Goal: Task Accomplishment & Management: Manage account settings

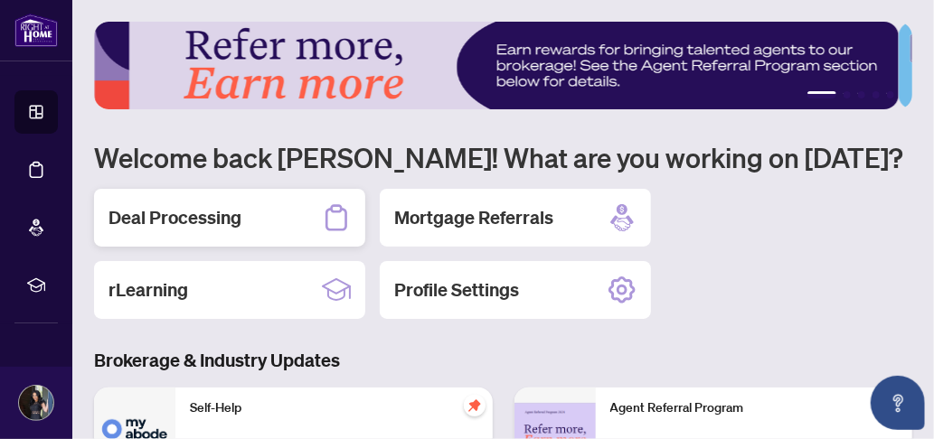
click at [152, 212] on h2 "Deal Processing" at bounding box center [174, 217] width 133 height 25
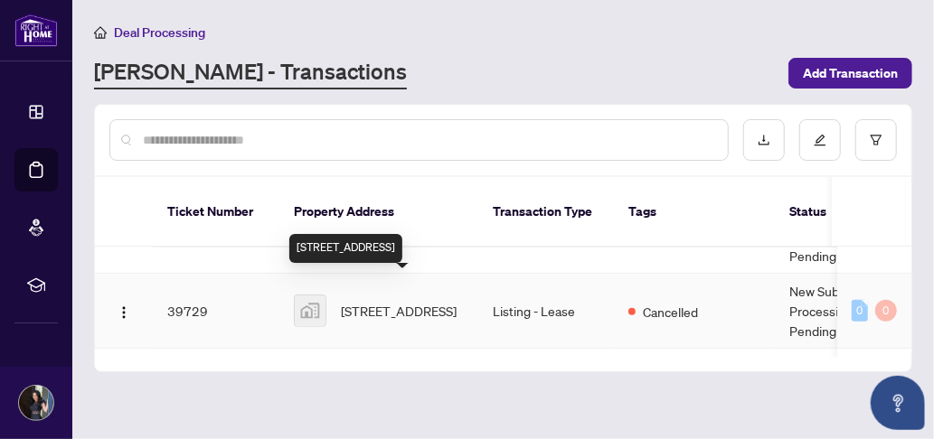
scroll to position [271, 0]
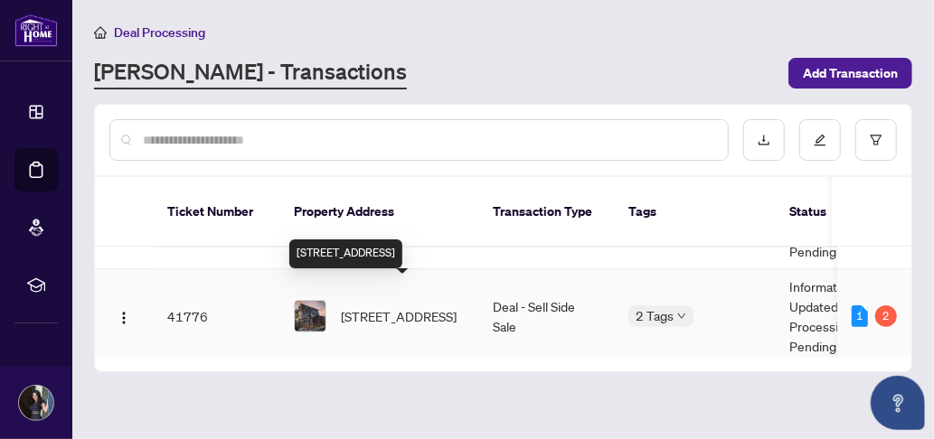
click at [399, 306] on span "[STREET_ADDRESS]" at bounding box center [399, 316] width 116 height 20
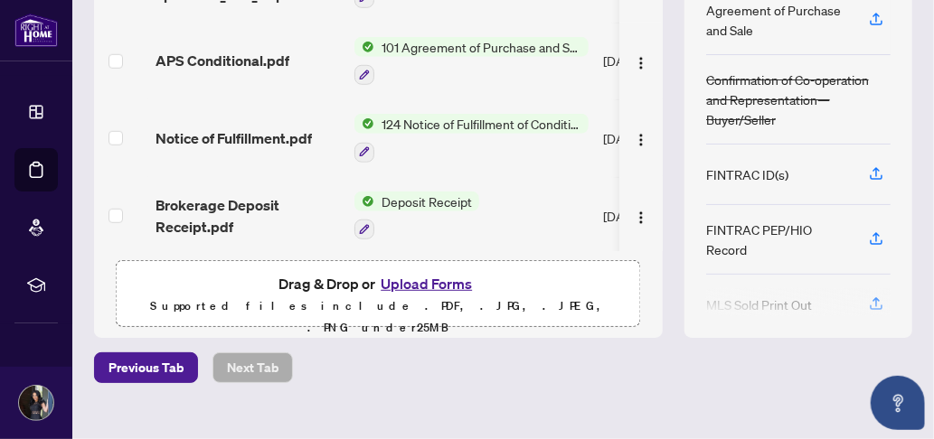
scroll to position [368, 0]
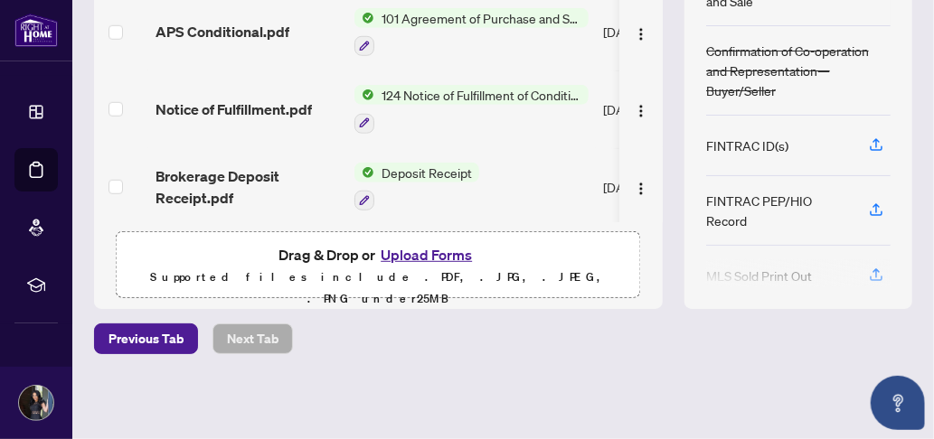
click at [449, 253] on button "Upload Forms" at bounding box center [426, 255] width 102 height 24
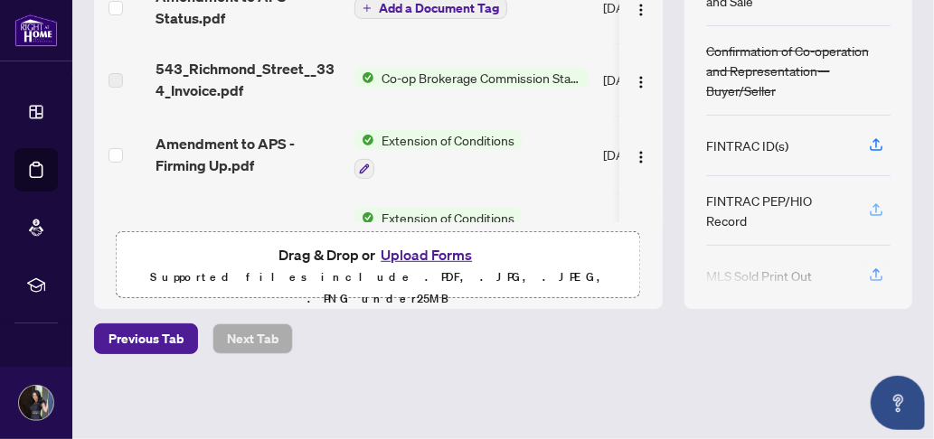
click at [872, 207] on icon "button" at bounding box center [875, 207] width 7 height 9
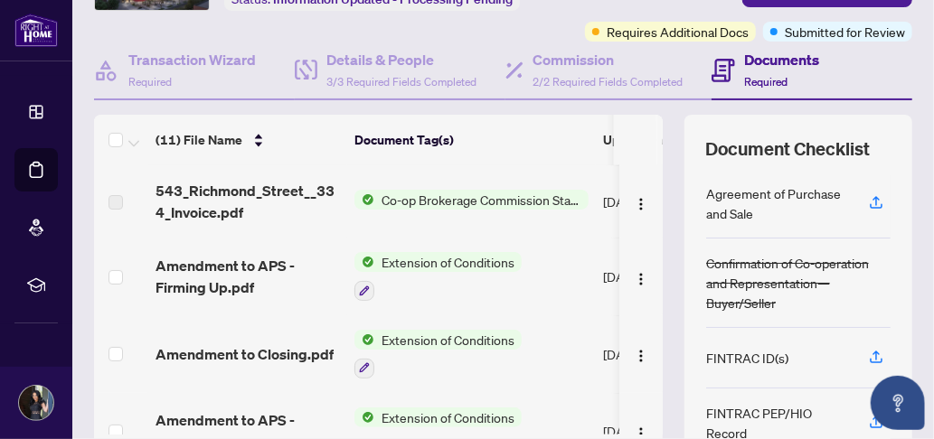
scroll to position [6, 0]
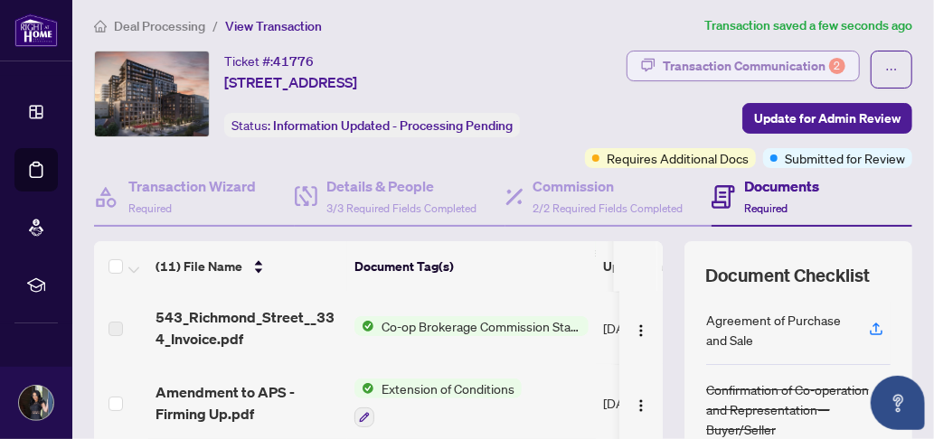
click at [797, 68] on div "Transaction Communication 2" at bounding box center [754, 66] width 183 height 29
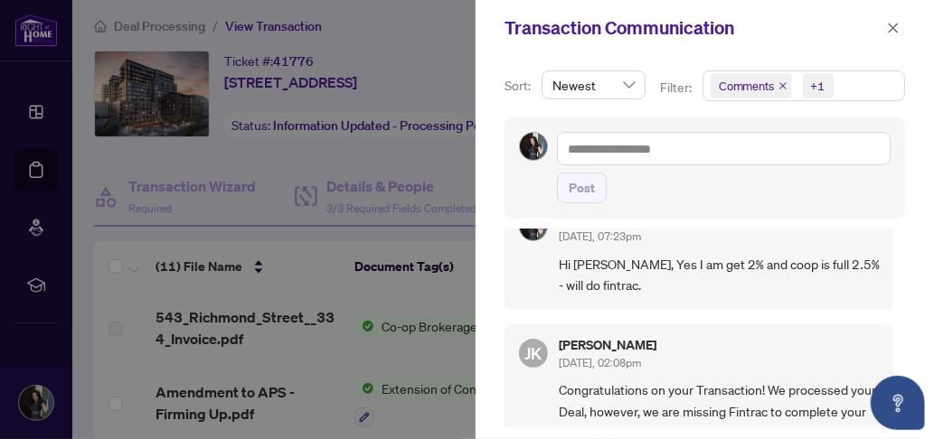
scroll to position [0, 0]
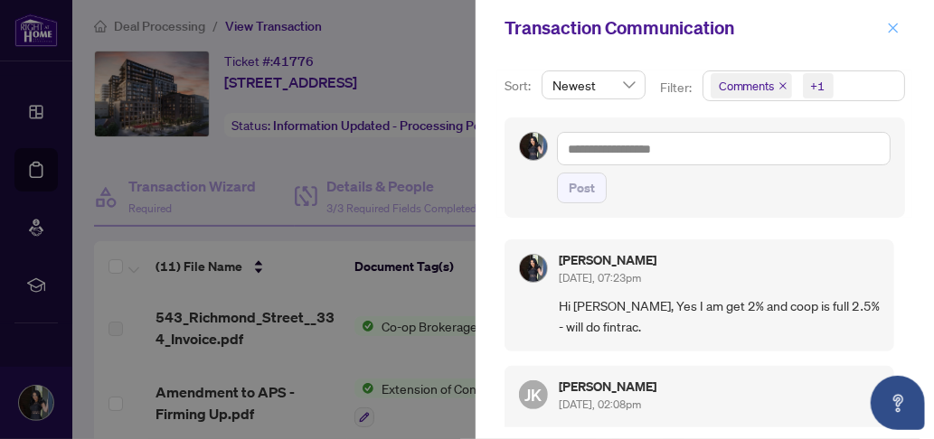
click at [894, 26] on icon "close" at bounding box center [894, 28] width 10 height 10
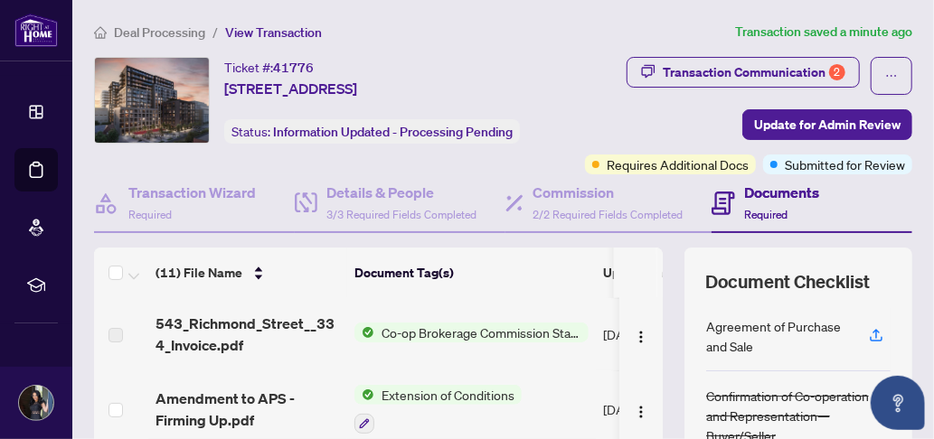
scroll to position [271, 0]
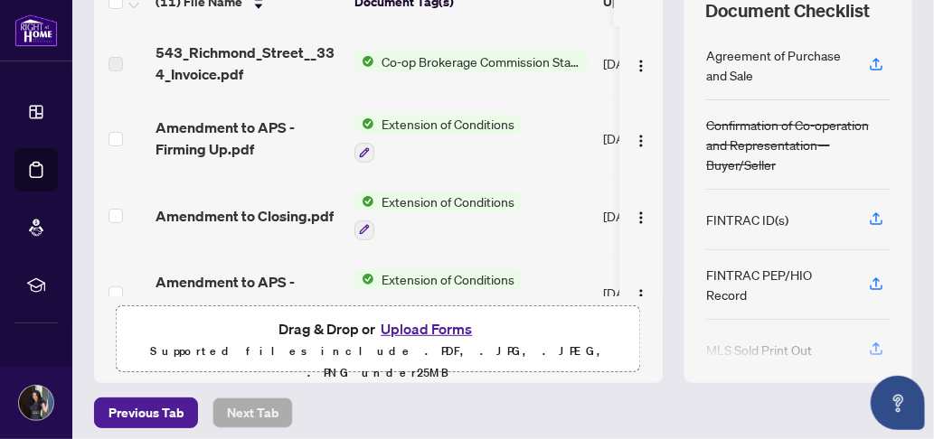
click at [720, 296] on div "FINTRAC PEP/HIO Record" at bounding box center [776, 285] width 141 height 40
drag, startPoint x: 691, startPoint y: 295, endPoint x: 811, endPoint y: 299, distance: 120.3
click at [811, 299] on div "Document Checklist Agreement of Purchase and Sale Confirmation of Co-operation …" at bounding box center [798, 179] width 228 height 407
copy div "FINTRAC PEP/HIO"
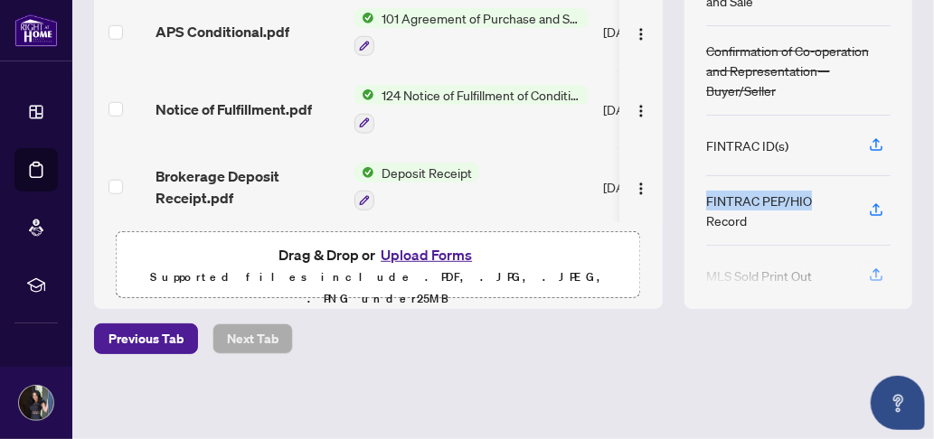
scroll to position [0, 0]
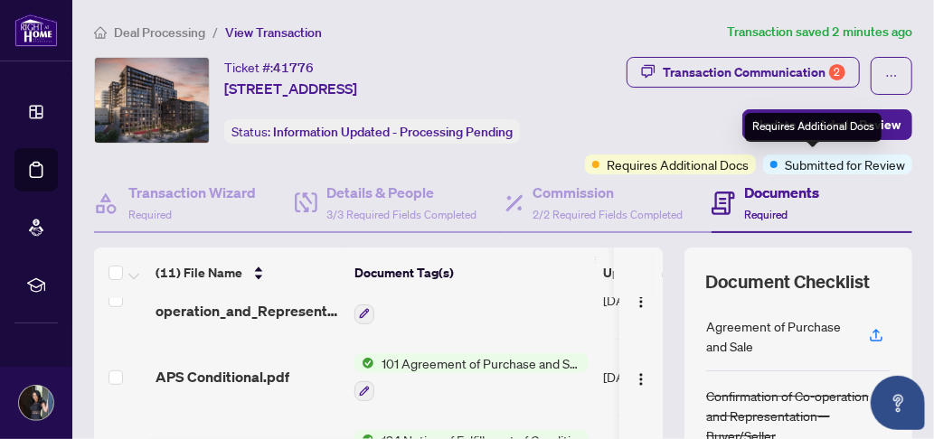
click at [818, 127] on div "Requires Additional Docs" at bounding box center [813, 127] width 136 height 29
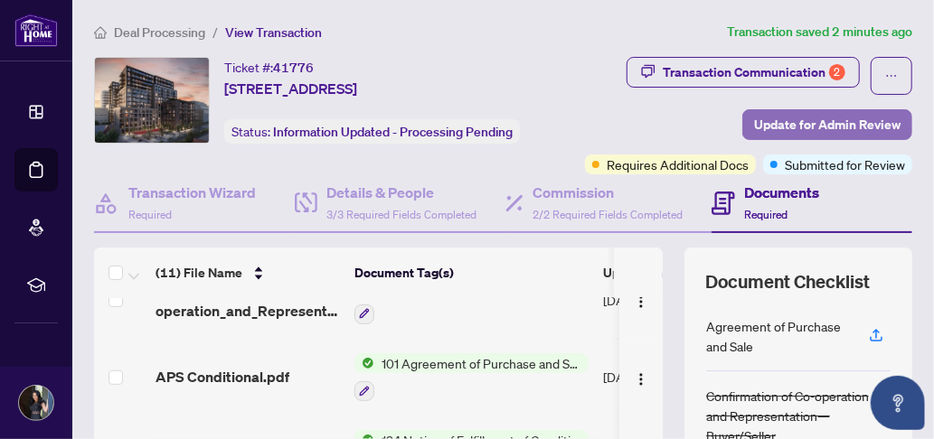
click at [742, 118] on button "Update for Admin Review" at bounding box center [827, 124] width 170 height 31
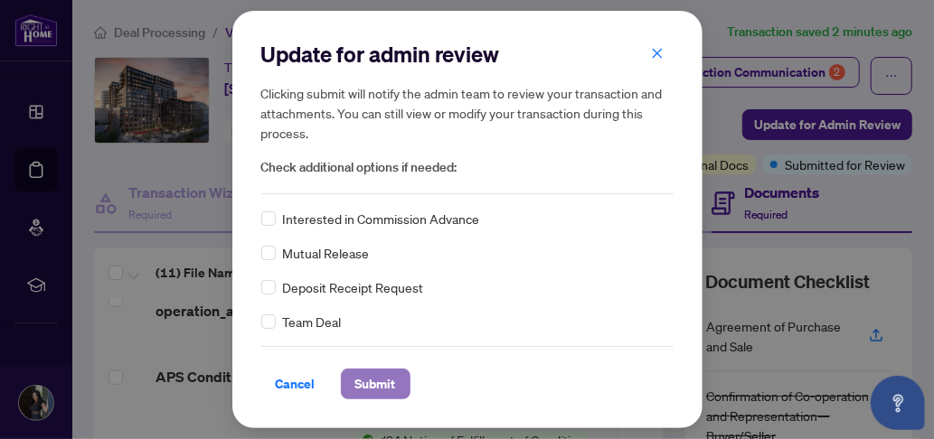
click at [363, 383] on span "Submit" at bounding box center [375, 384] width 41 height 29
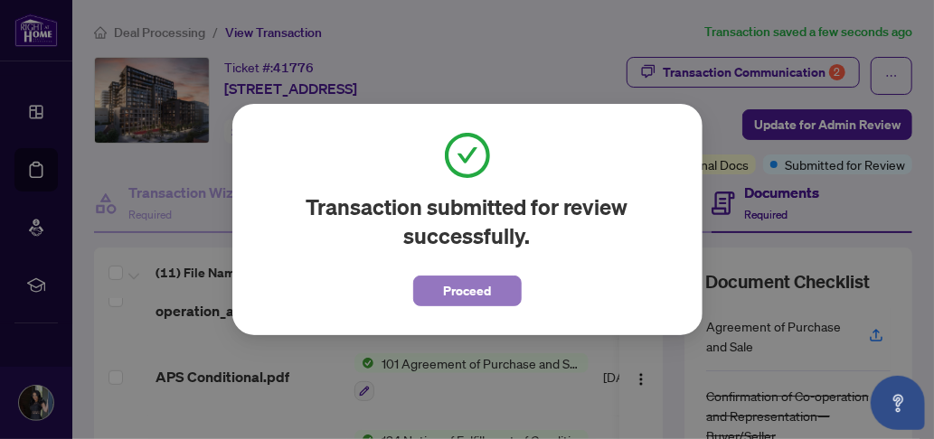
click at [476, 292] on span "Proceed" at bounding box center [467, 291] width 48 height 29
